Goal: Task Accomplishment & Management: Manage account settings

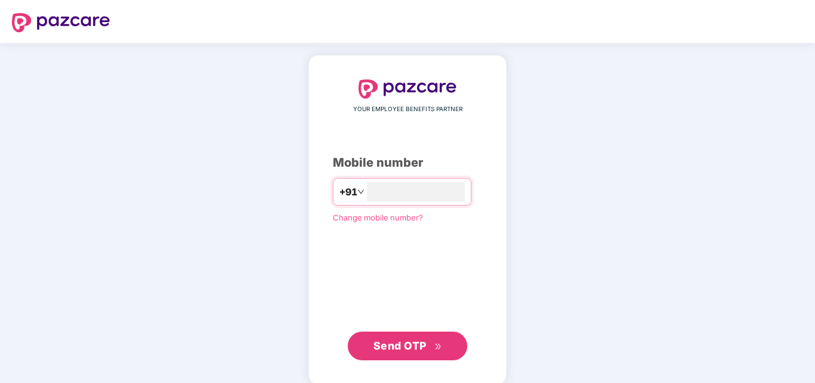
type input "**********"
click at [439, 348] on icon "double-right" at bounding box center [438, 346] width 8 height 8
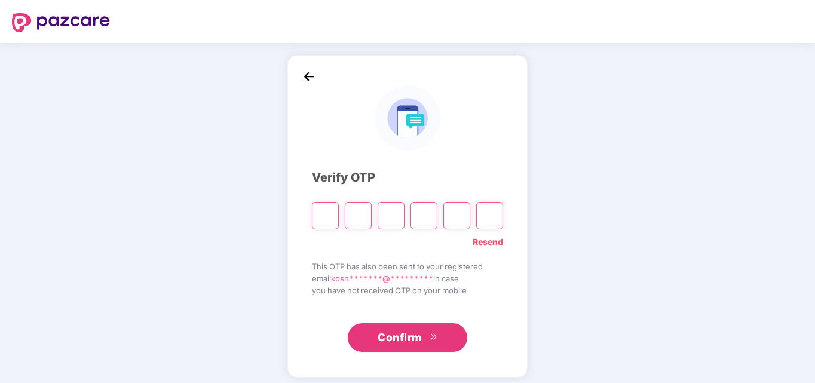
type input "*"
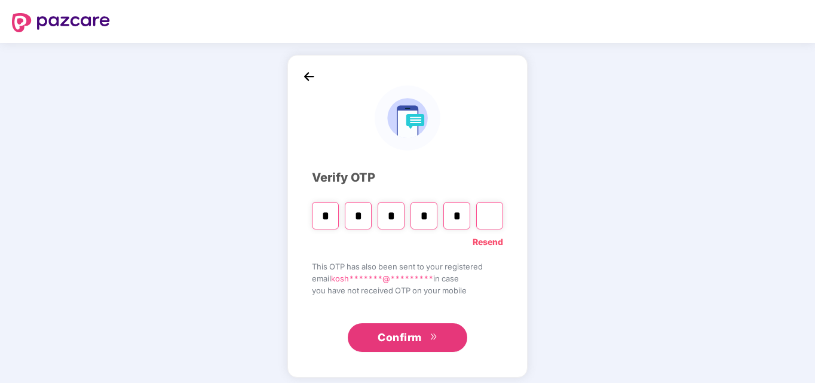
type input "*"
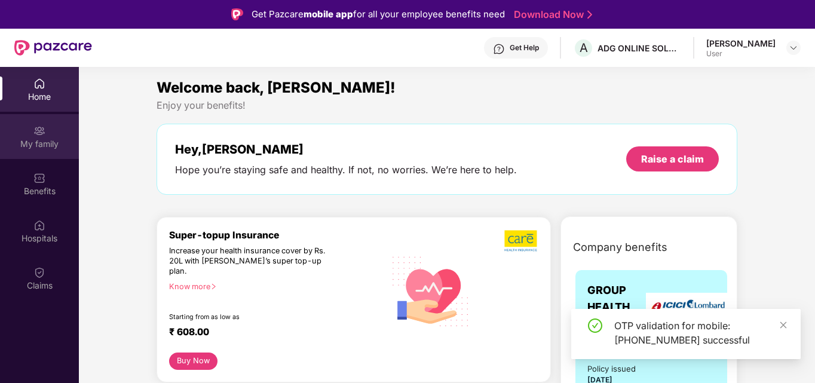
click at [44, 131] on img at bounding box center [39, 131] width 12 height 12
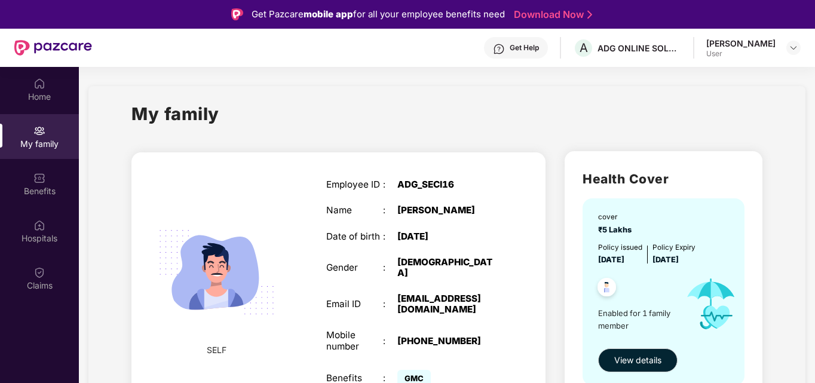
click at [754, 47] on div "[PERSON_NAME]" at bounding box center [740, 43] width 69 height 11
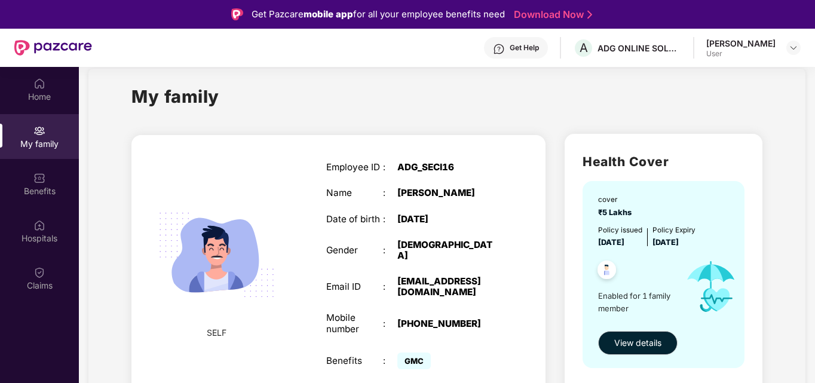
scroll to position [26, 0]
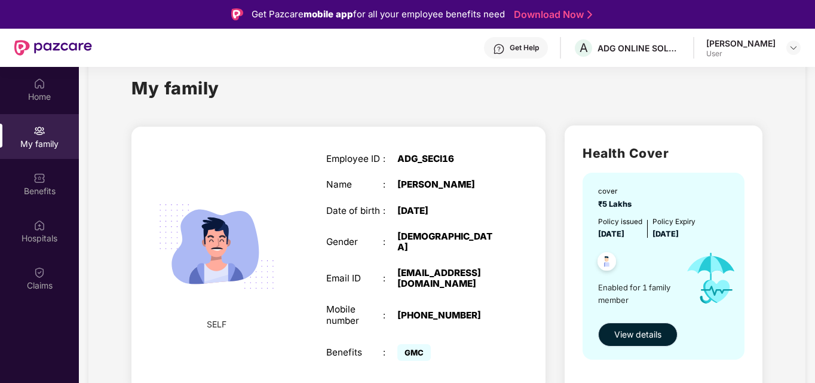
click at [627, 332] on span "View details" at bounding box center [637, 334] width 47 height 13
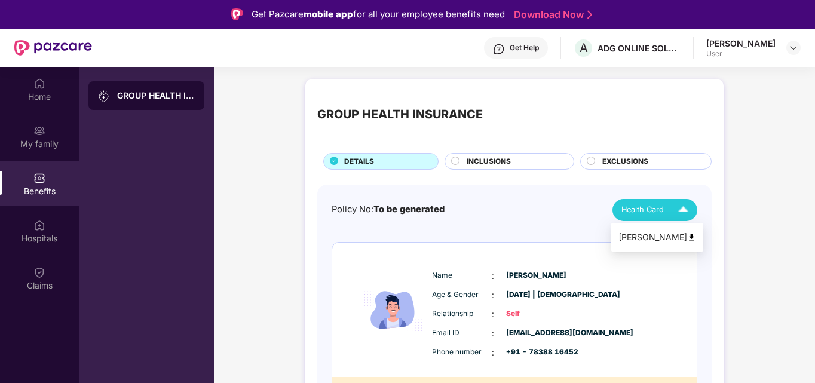
click at [650, 214] on span "Health Card" at bounding box center [642, 210] width 42 height 12
click at [660, 235] on div "Policy No: To be generated Health Card Name : [PERSON_NAME] Age & Gender : [DAT…" at bounding box center [514, 314] width 366 height 230
click at [655, 215] on span "Health Card" at bounding box center [642, 210] width 42 height 12
click at [659, 248] on li "[PERSON_NAME]" at bounding box center [657, 237] width 92 height 24
click at [656, 211] on span "Health Card" at bounding box center [642, 210] width 42 height 12
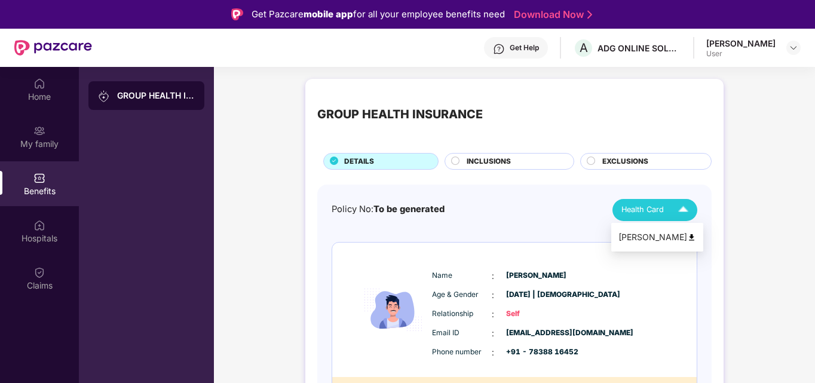
click at [655, 232] on div "[PERSON_NAME]" at bounding box center [657, 237] width 78 height 13
click at [790, 49] on img at bounding box center [793, 48] width 10 height 10
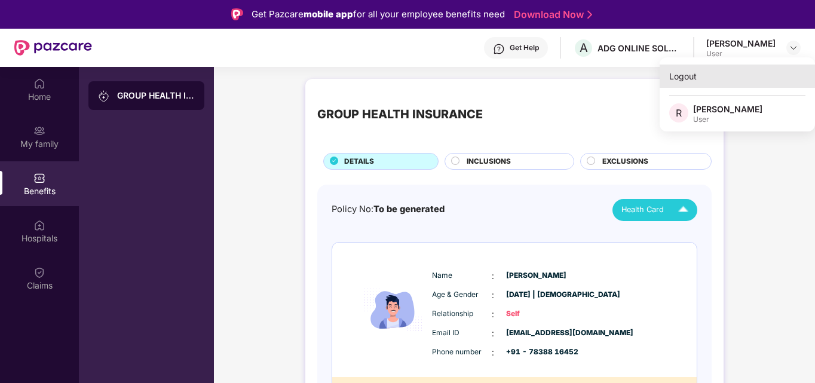
click at [683, 79] on div "Logout" at bounding box center [736, 76] width 155 height 23
